Goal: Transaction & Acquisition: Purchase product/service

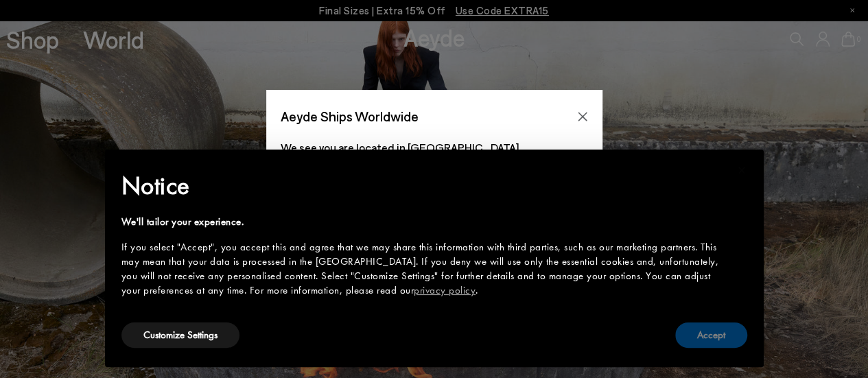
click at [713, 339] on button "Accept" at bounding box center [711, 334] width 72 height 25
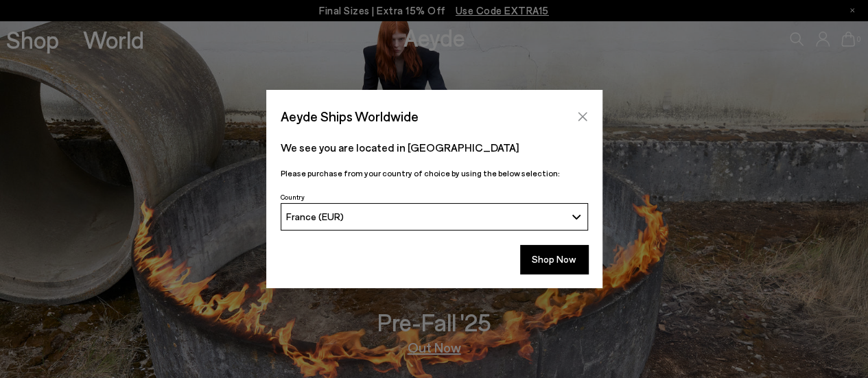
click at [591, 120] on button "Close" at bounding box center [582, 116] width 21 height 21
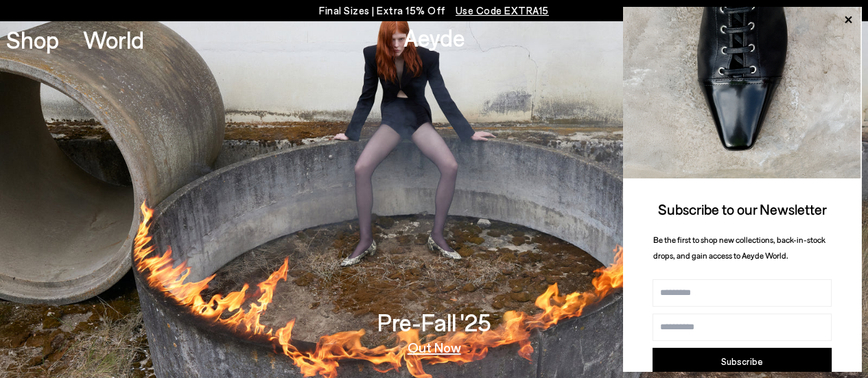
click at [427, 43] on link "Aeyde" at bounding box center [434, 37] width 62 height 29
drag, startPoint x: 330, startPoint y: 6, endPoint x: 305, endPoint y: 18, distance: 27.9
click at [305, 18] on div "Final Sizes | Extra 15% Off Use Code EXTRA15" at bounding box center [434, 10] width 868 height 21
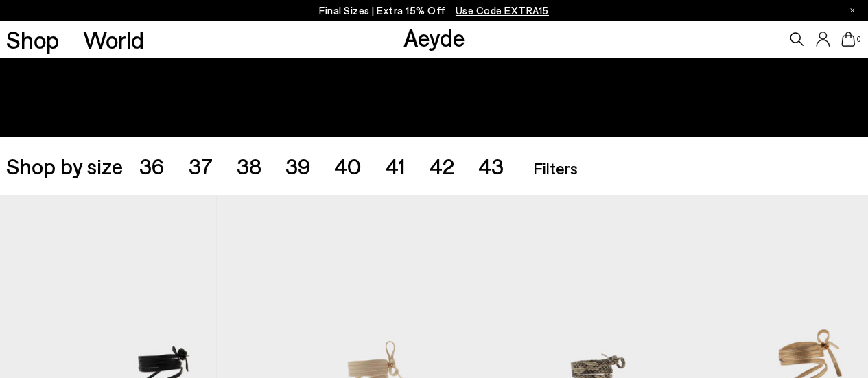
scroll to position [164, 0]
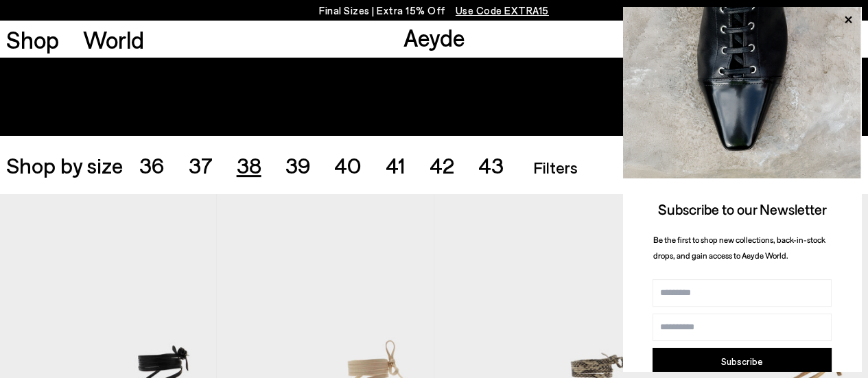
click at [248, 158] on span "38" at bounding box center [249, 165] width 25 height 26
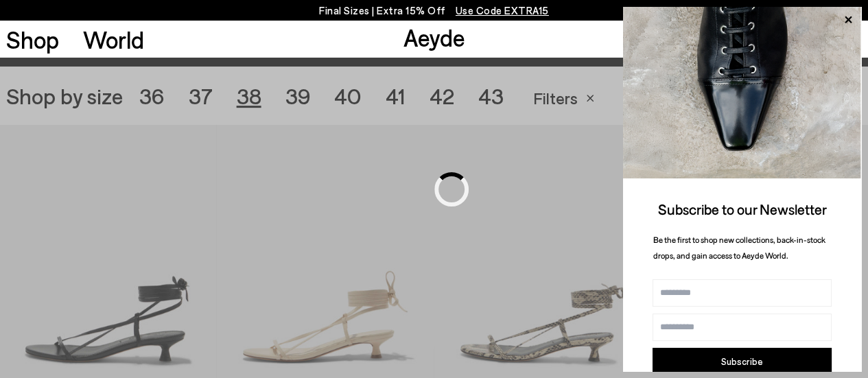
scroll to position [241, 0]
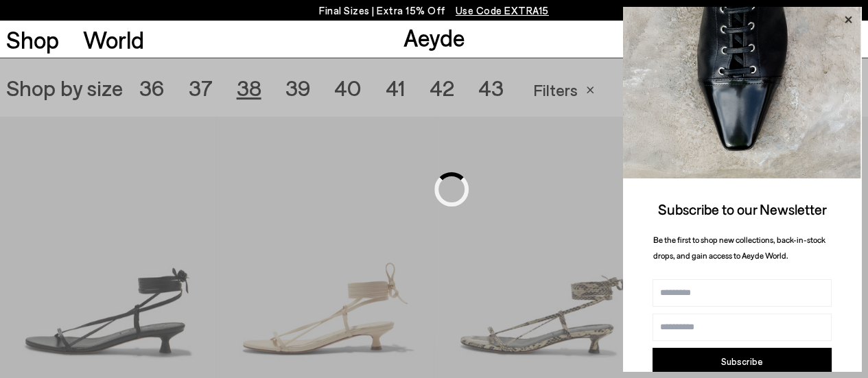
click at [846, 19] on icon at bounding box center [847, 19] width 7 height 7
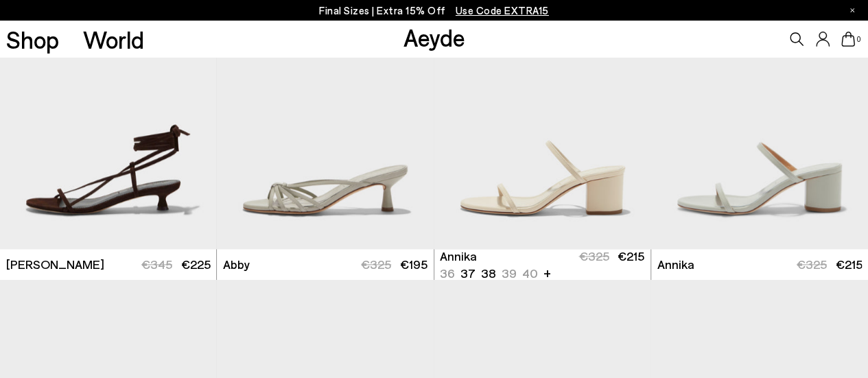
scroll to position [694, 0]
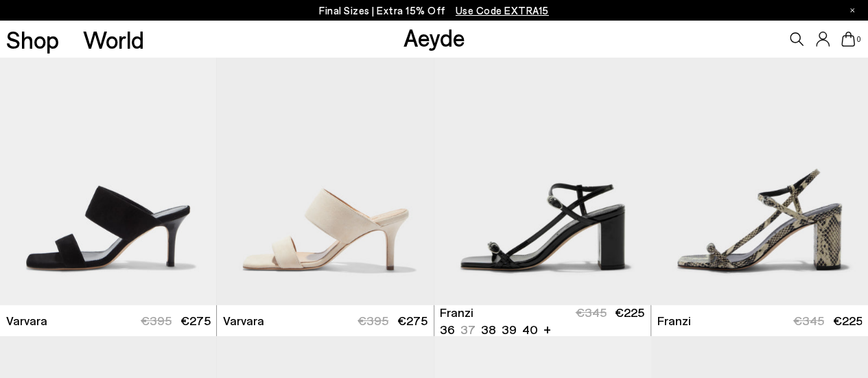
scroll to position [2143, 0]
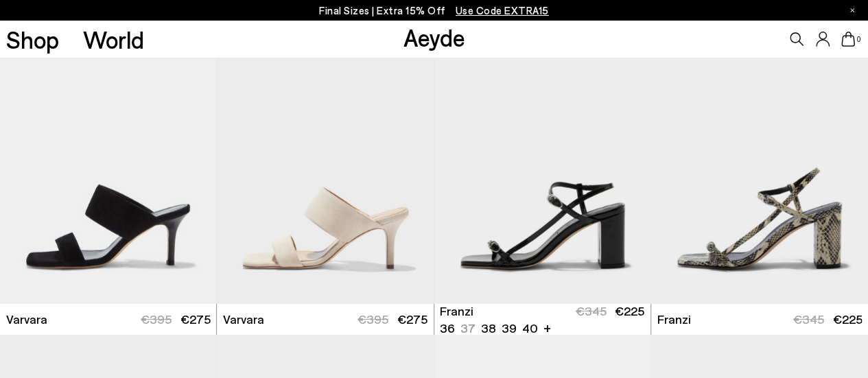
click at [591, 208] on img "1 / 6" at bounding box center [542, 168] width 217 height 272
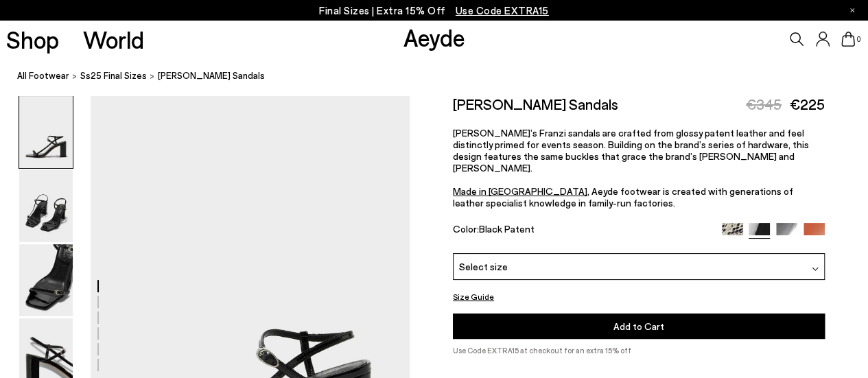
scroll to position [230, 0]
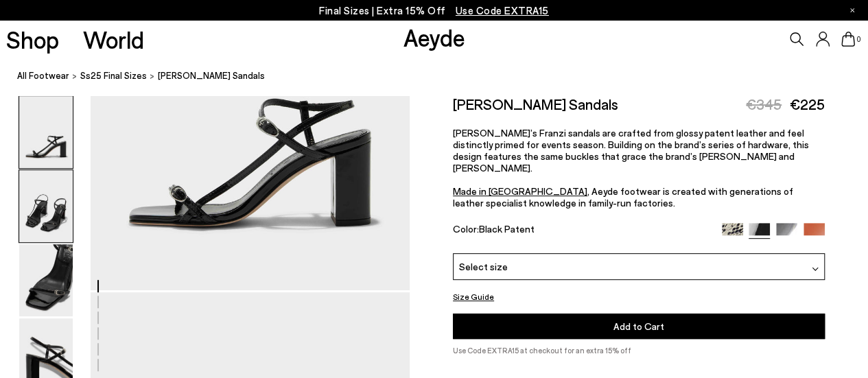
click at [54, 212] on img at bounding box center [46, 206] width 54 height 72
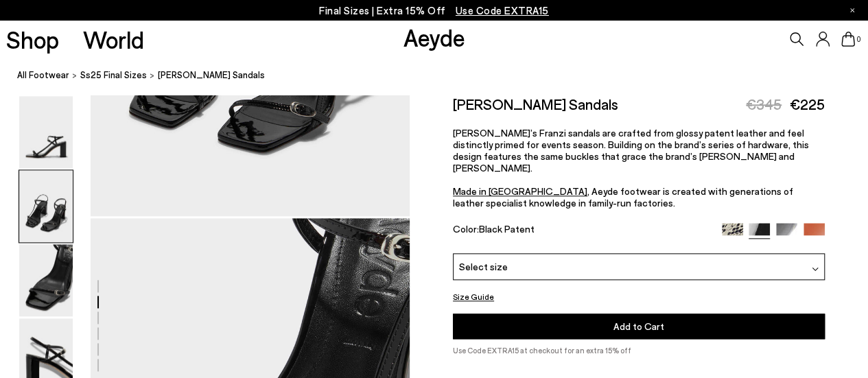
scroll to position [730, 0]
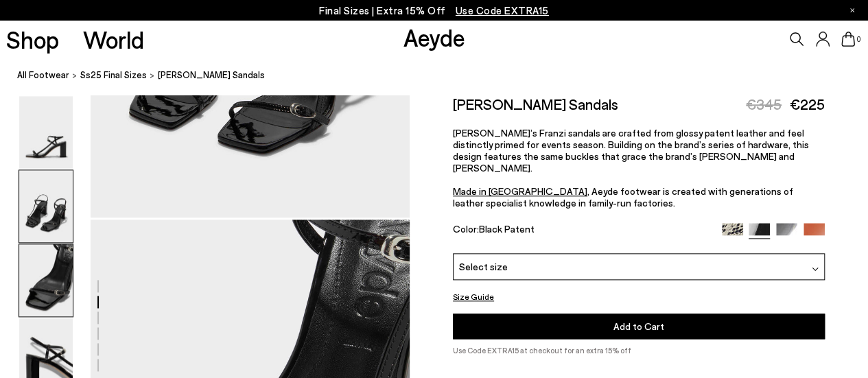
click at [40, 288] on img at bounding box center [46, 280] width 54 height 72
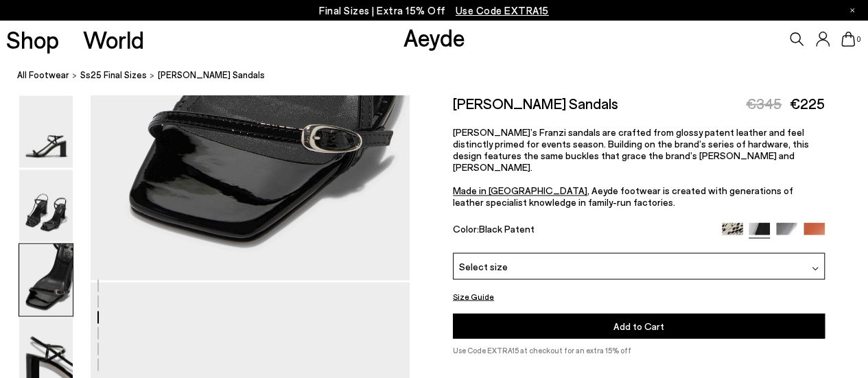
scroll to position [1111, 0]
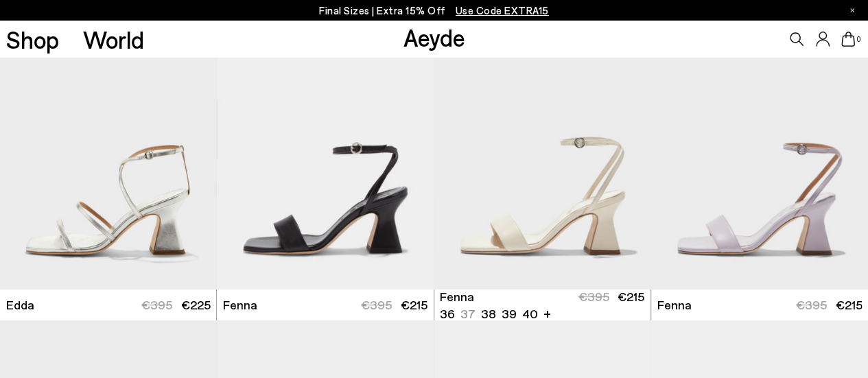
scroll to position [3077, 0]
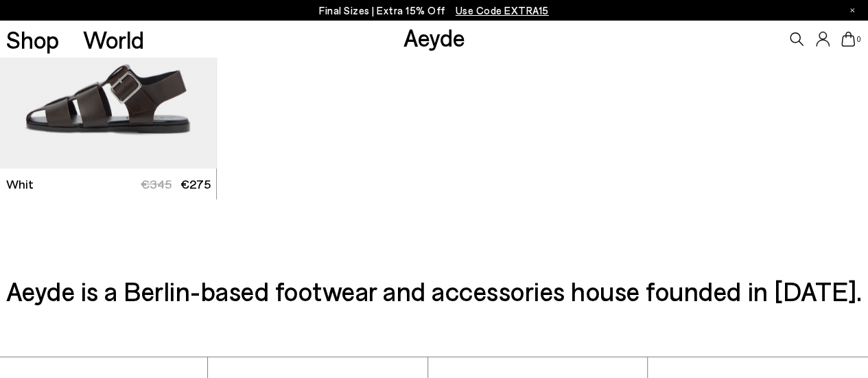
scroll to position [4399, 0]
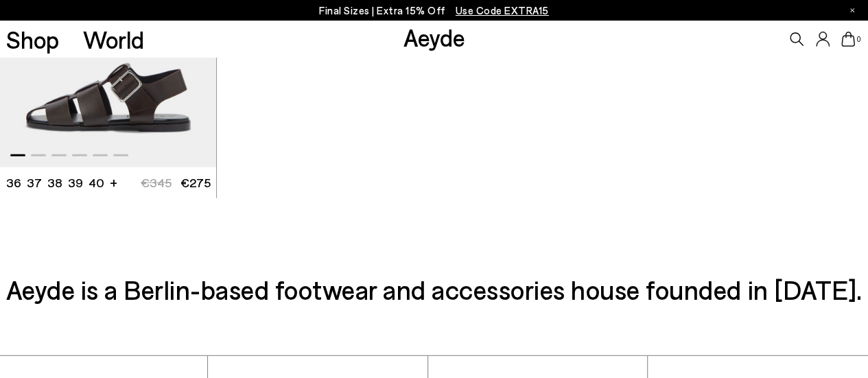
click at [169, 110] on img "1 / 6" at bounding box center [108, 31] width 217 height 272
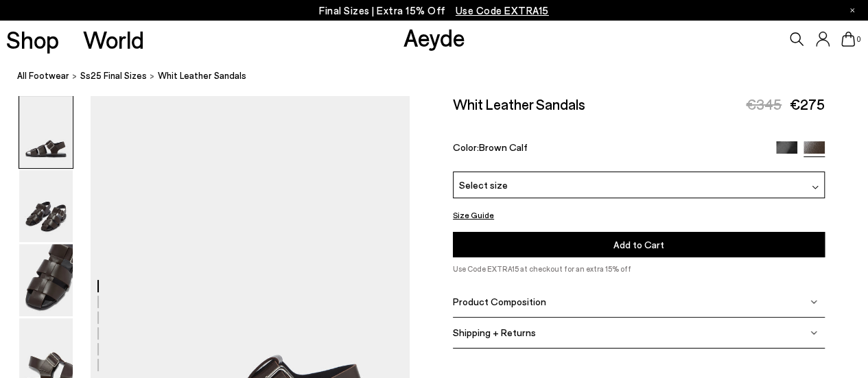
scroll to position [292, 0]
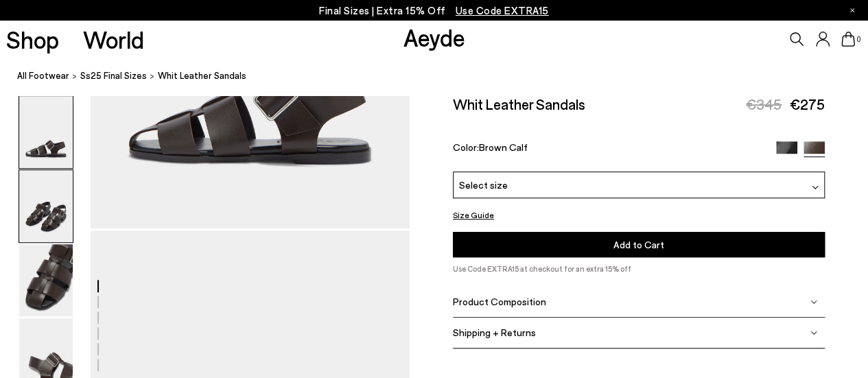
click at [27, 226] on img at bounding box center [46, 206] width 54 height 72
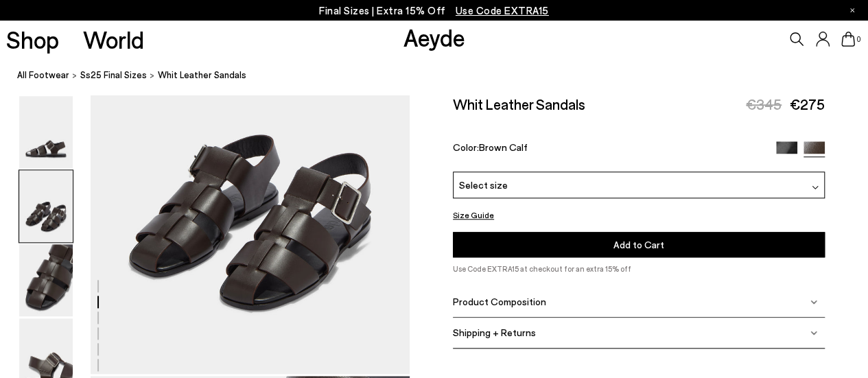
scroll to position [578, 0]
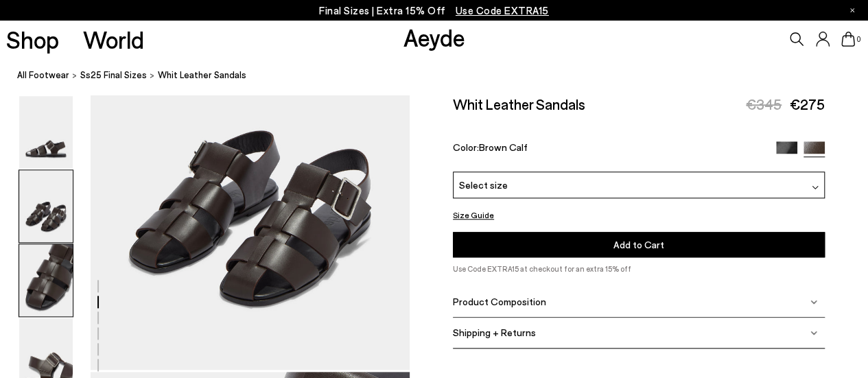
click at [49, 289] on img at bounding box center [46, 280] width 54 height 72
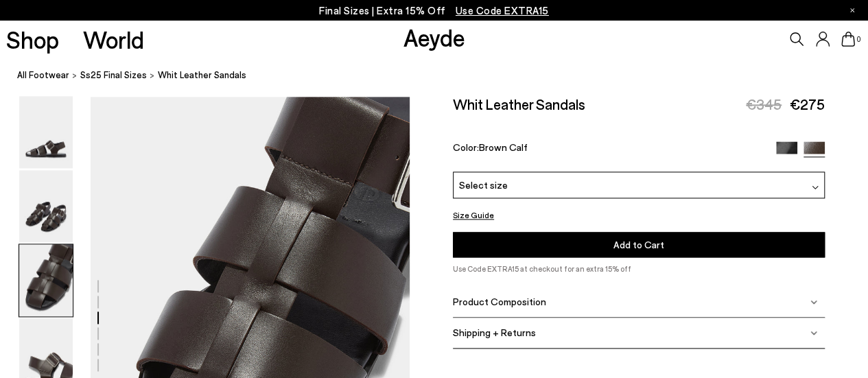
scroll to position [855, 0]
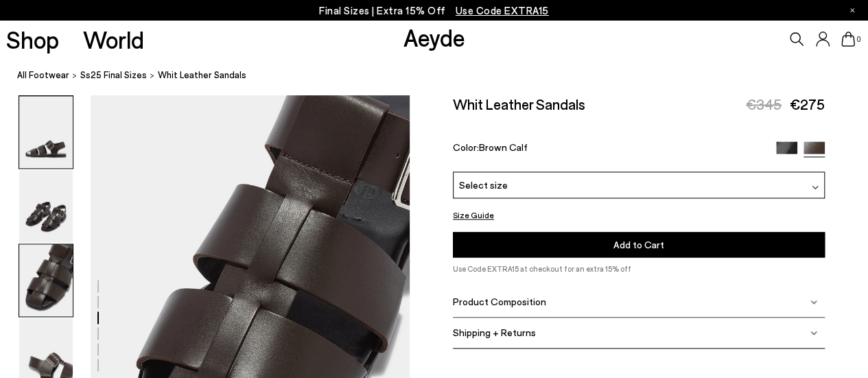
click at [69, 113] on img at bounding box center [46, 132] width 54 height 72
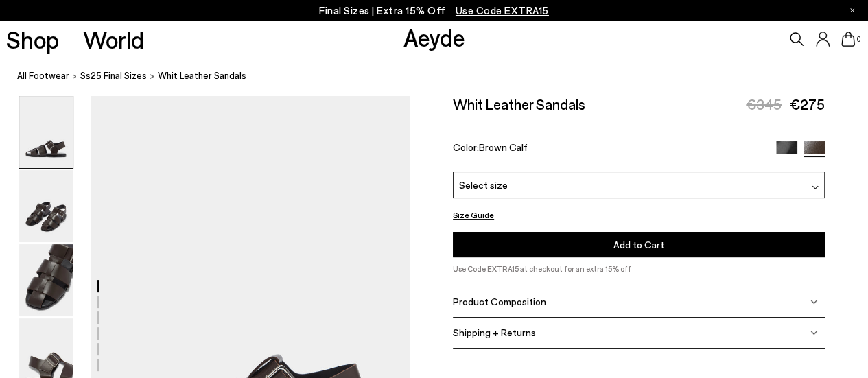
scroll to position [0, 0]
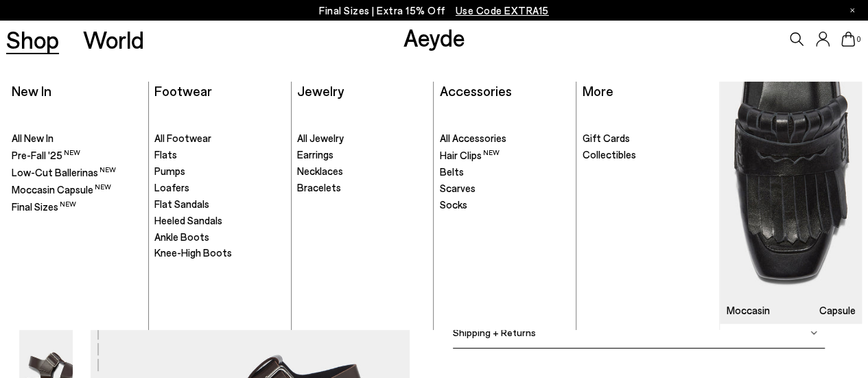
click at [38, 38] on link "Shop" at bounding box center [32, 39] width 53 height 24
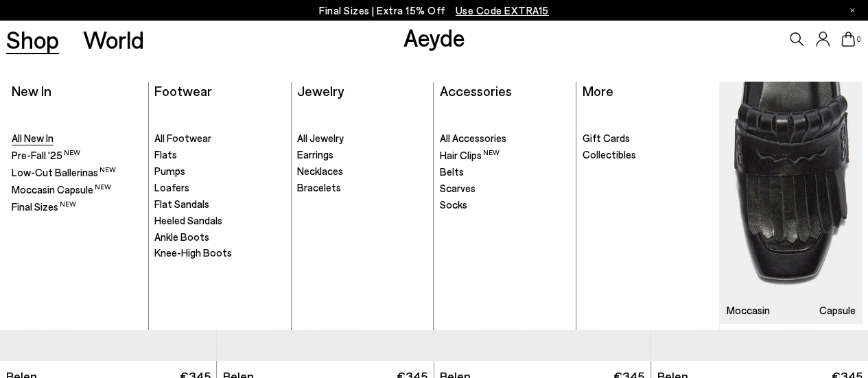
click at [31, 134] on span "All New In" at bounding box center [33, 138] width 42 height 12
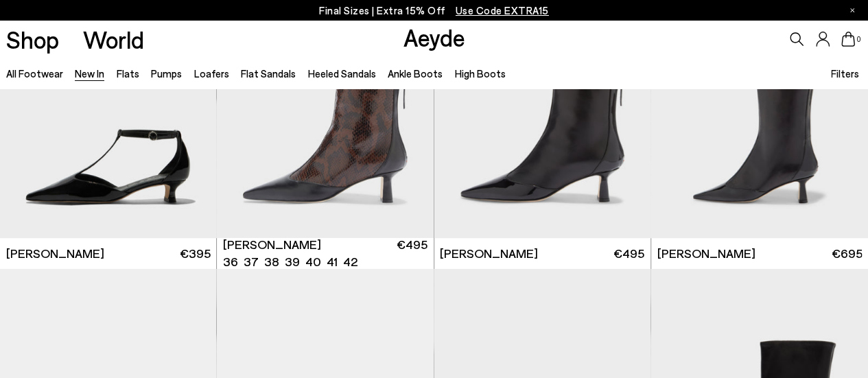
scroll to position [2857, 0]
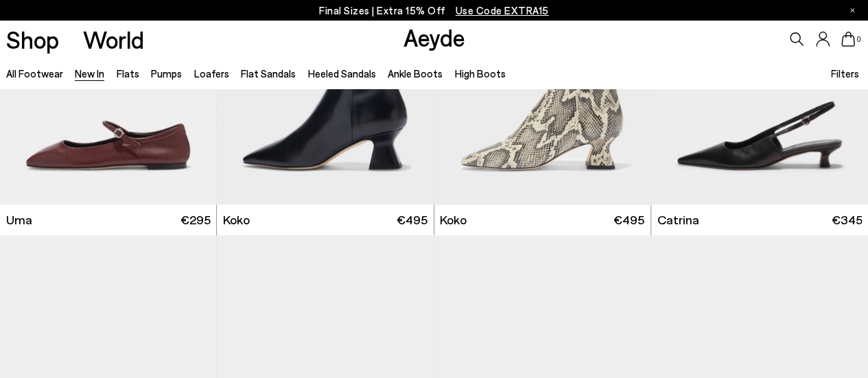
scroll to position [6231, 0]
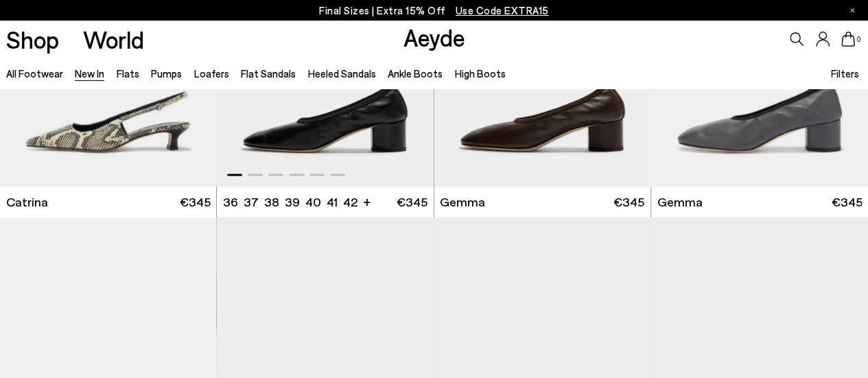
click at [326, 128] on img "1 / 6" at bounding box center [325, 51] width 217 height 272
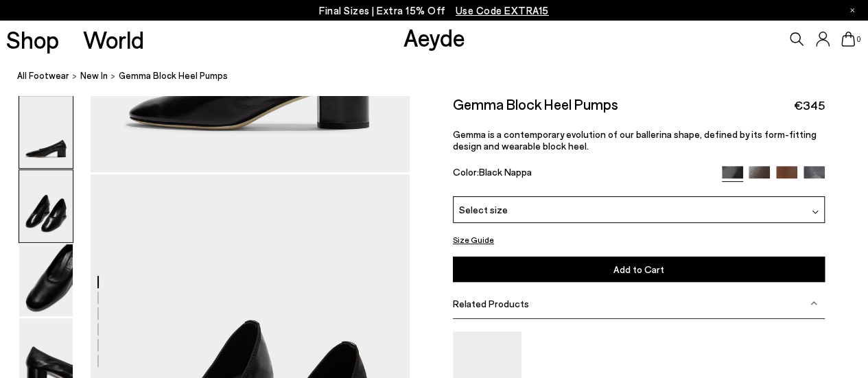
click at [40, 207] on img at bounding box center [46, 206] width 54 height 72
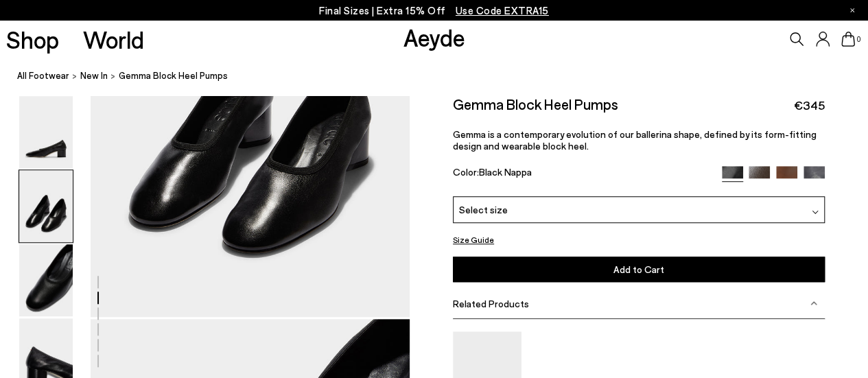
scroll to position [487, 0]
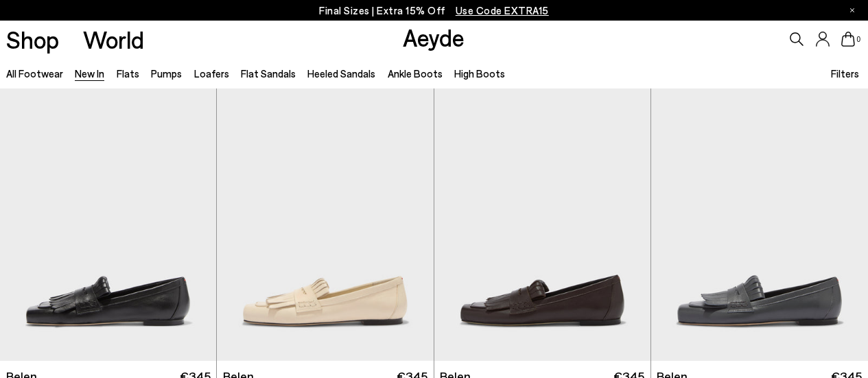
scroll to position [6231, 0]
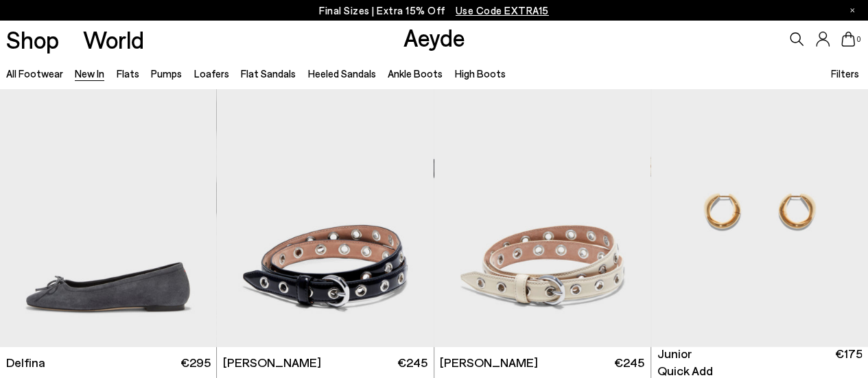
scroll to position [7546, 0]
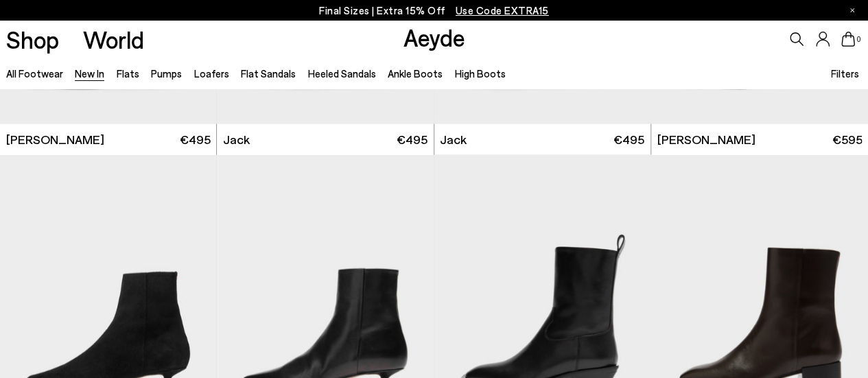
scroll to position [9267, 0]
